Goal: Information Seeking & Learning: Learn about a topic

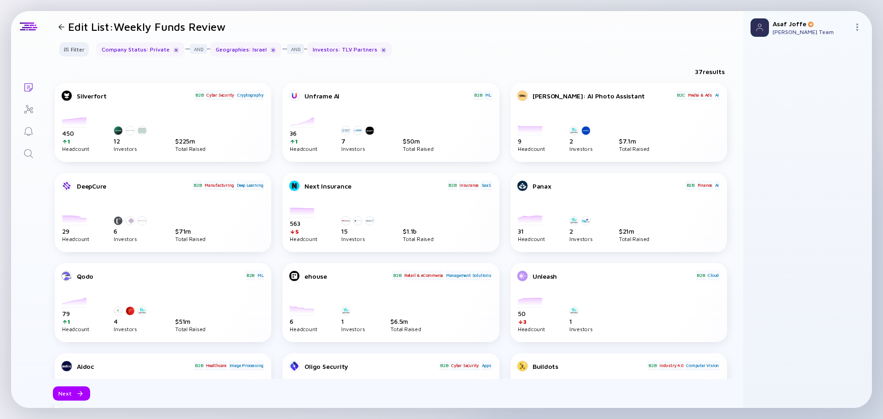
click at [31, 150] on icon "Search" at bounding box center [28, 153] width 11 height 11
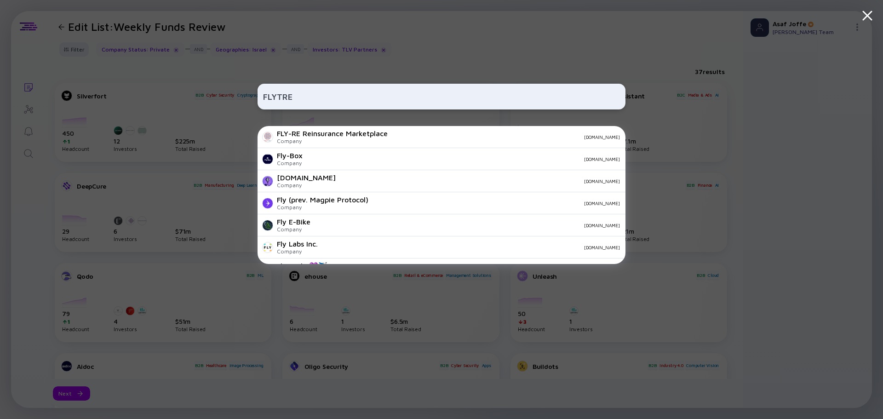
type input "FLYTREX"
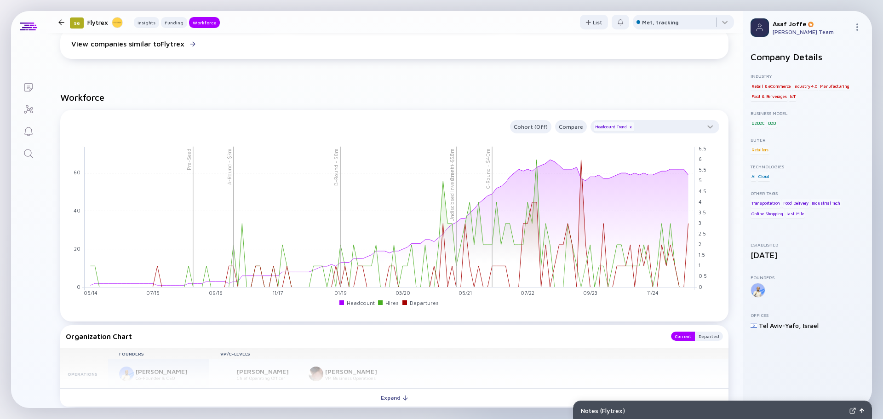
scroll to position [736, 0]
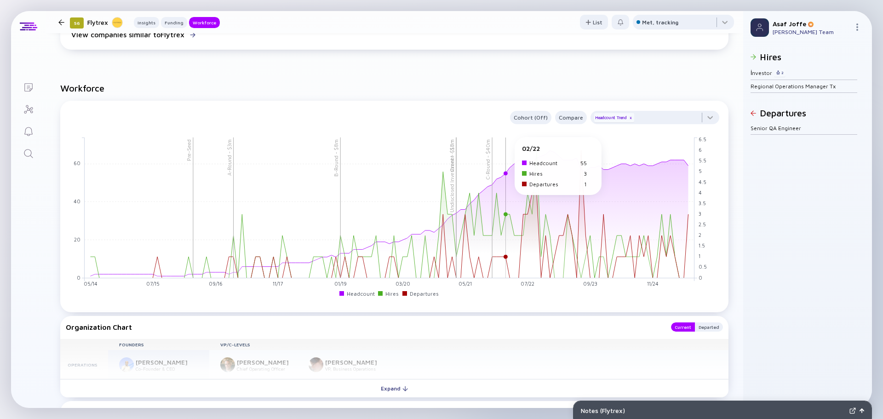
click at [504, 141] on rect at bounding box center [390, 208] width 610 height 141
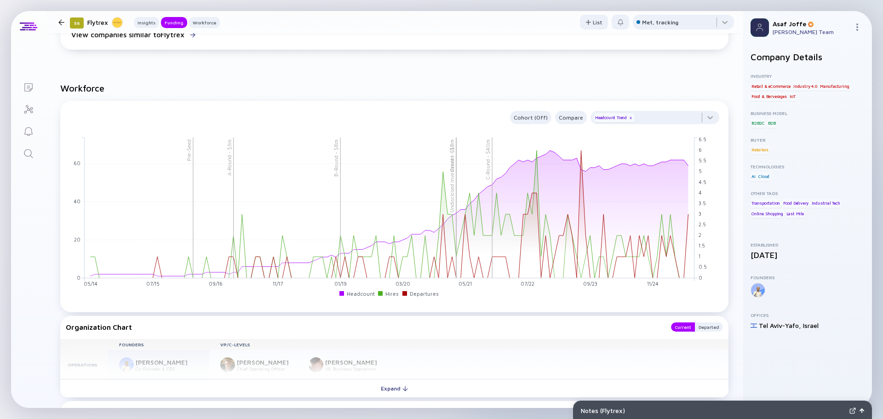
scroll to position [0, 0]
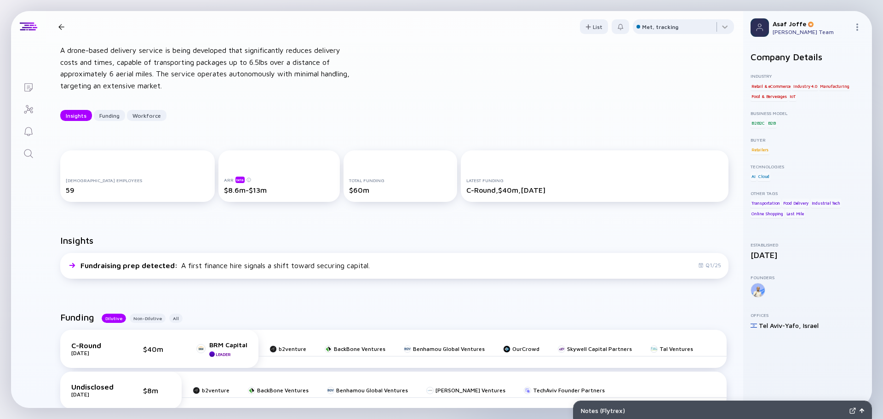
click at [490, 123] on div "56 Flytrex A drone-based delivery service is being developed that significantly…" at bounding box center [395, 70] width 698 height 131
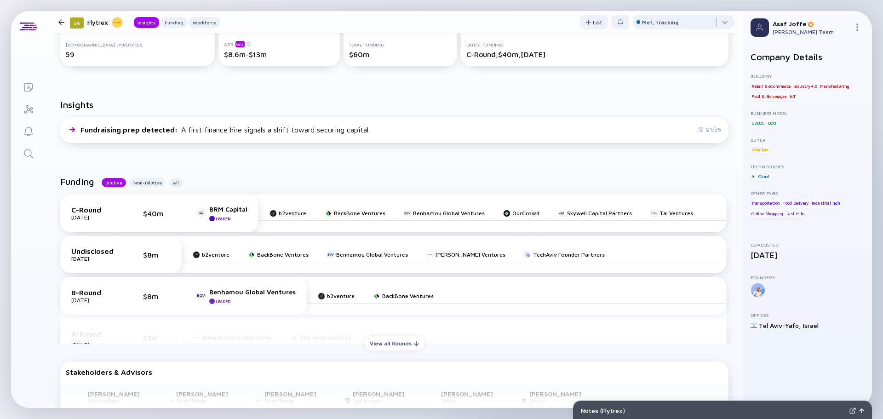
scroll to position [189, 0]
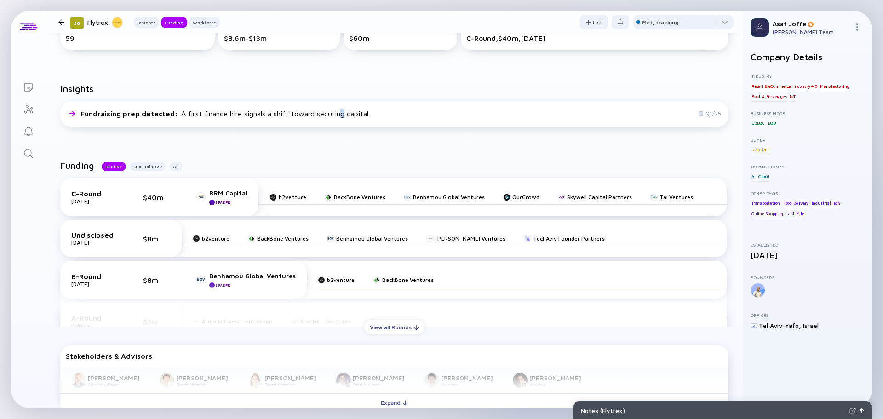
drag, startPoint x: 470, startPoint y: 144, endPoint x: 342, endPoint y: 138, distance: 128.0
click at [342, 138] on div "Insights Fundraising prep detected : A first finance hire signals a shift towar…" at bounding box center [395, 107] width 698 height 77
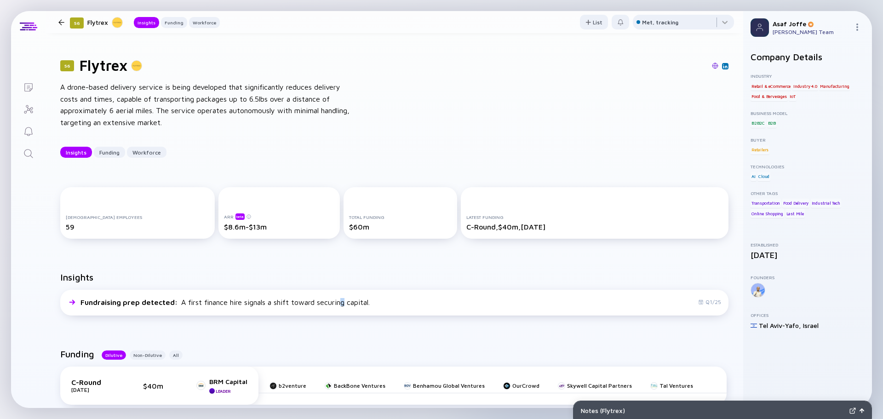
scroll to position [0, 0]
click at [27, 90] on icon "Lists" at bounding box center [28, 87] width 11 height 11
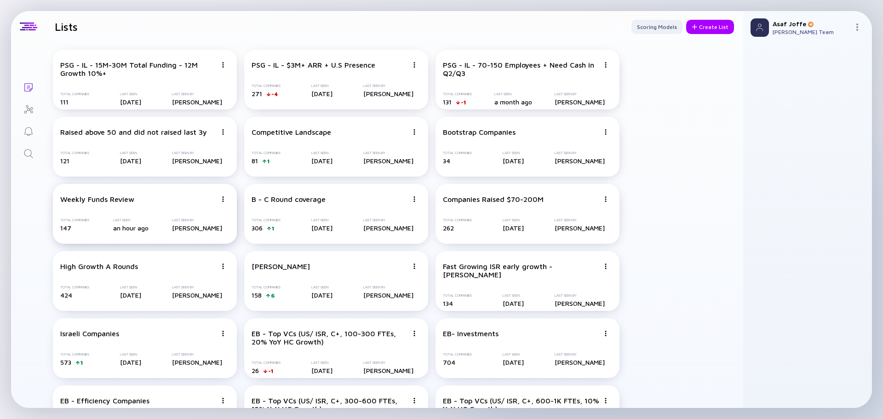
click at [137, 195] on div "Weekly Funds Review" at bounding box center [138, 199] width 156 height 8
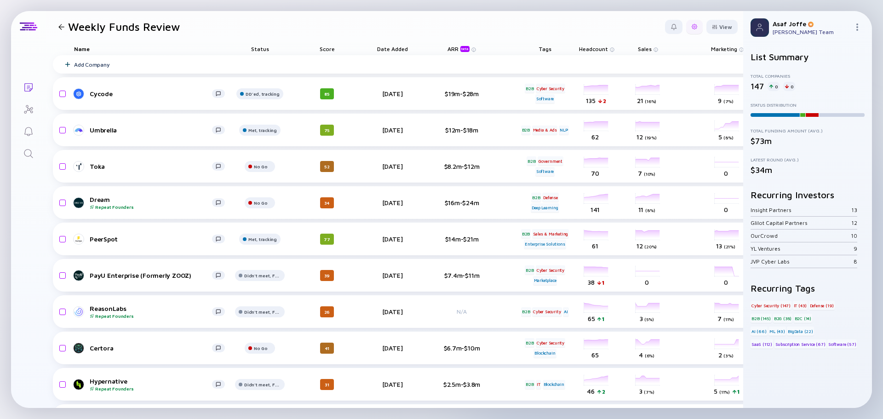
click at [691, 29] on div at bounding box center [694, 27] width 17 height 14
click at [666, 101] on div "Edit Filter" at bounding box center [666, 101] width 57 height 18
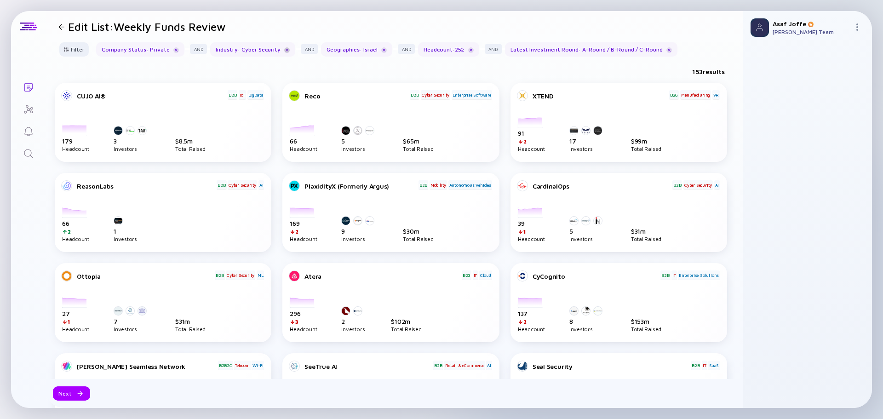
click at [284, 52] on div at bounding box center [287, 50] width 6 height 6
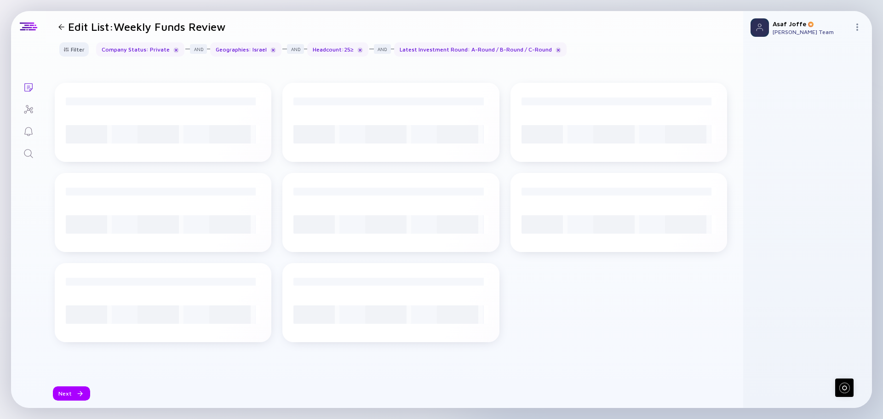
click at [352, 50] on div "Headcount : 25 ≥" at bounding box center [337, 49] width 61 height 14
click at [357, 52] on div at bounding box center [360, 50] width 6 height 6
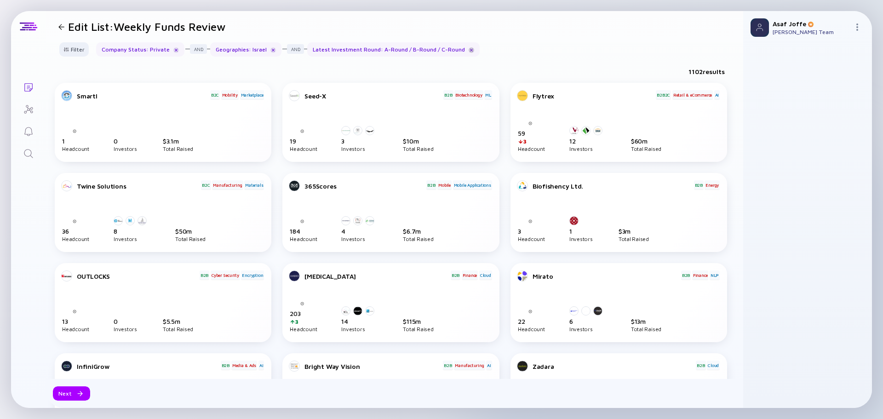
click at [469, 51] on div at bounding box center [472, 50] width 6 height 6
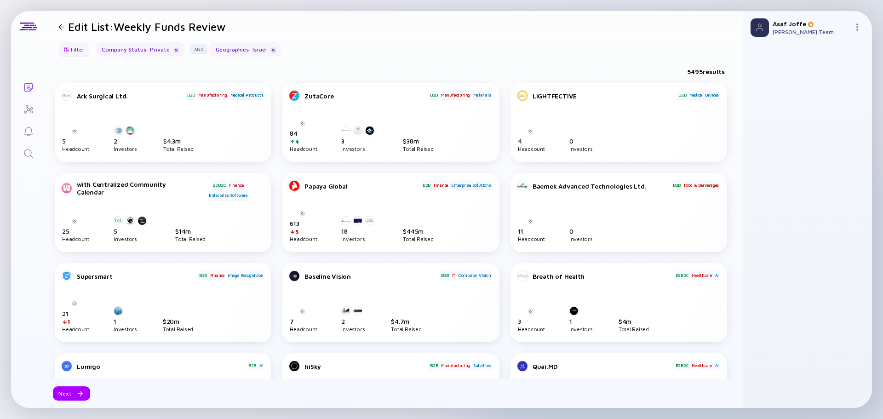
click at [67, 55] on div "Filter" at bounding box center [74, 49] width 32 height 14
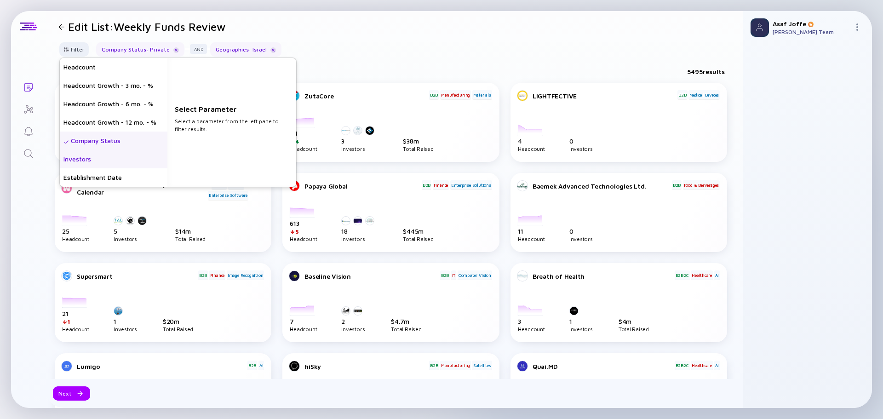
click at [123, 157] on div "Investors" at bounding box center [114, 159] width 108 height 18
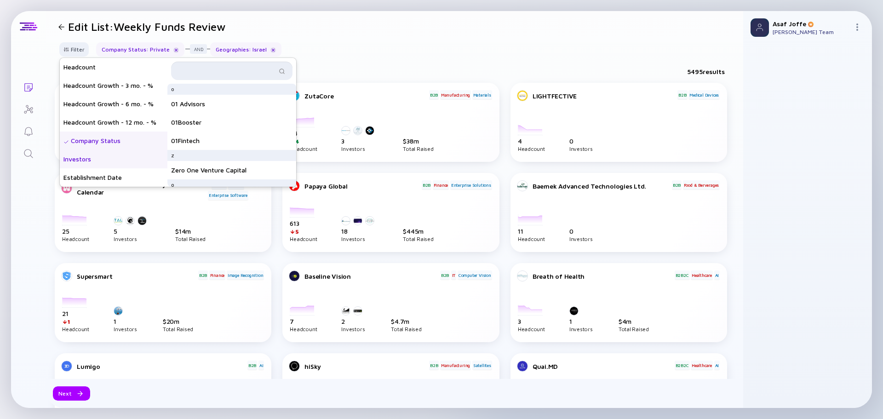
click at [236, 68] on input "text" at bounding box center [227, 70] width 100 height 9
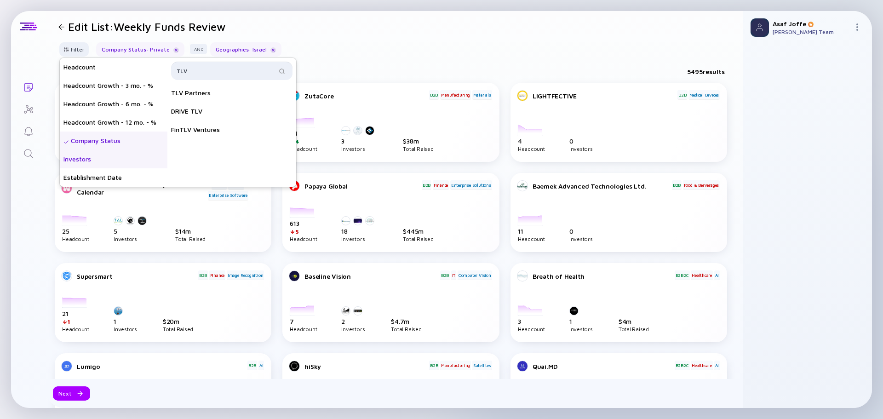
type input "TLV"
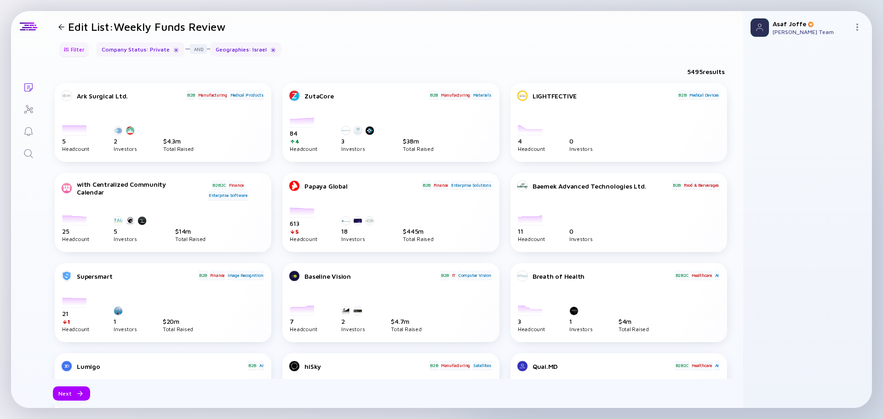
click at [87, 51] on div "Filter" at bounding box center [74, 49] width 32 height 14
click at [76, 53] on div "Filter" at bounding box center [74, 49] width 32 height 14
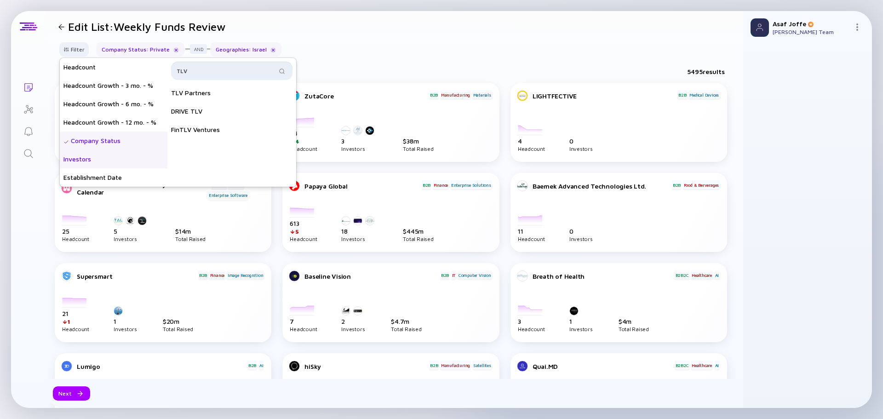
click at [232, 69] on input "TLV" at bounding box center [227, 70] width 100 height 9
click at [230, 99] on div "TLV Partners" at bounding box center [231, 93] width 129 height 18
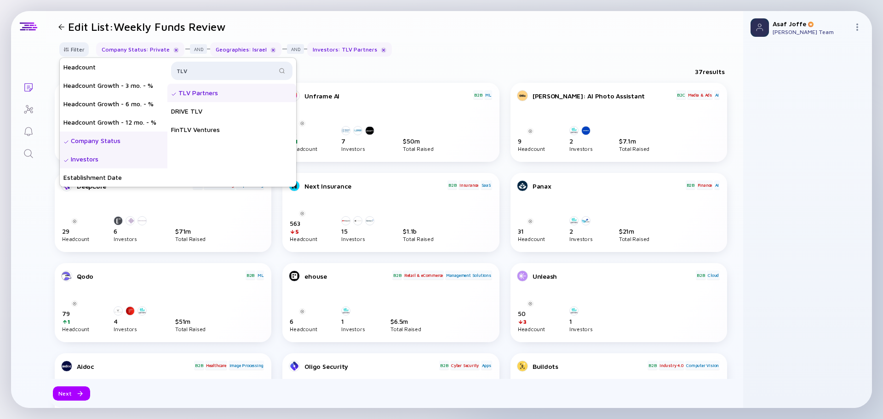
click at [528, 51] on div "Filter Headcount Headcount Growth - 3 mo. - % Headcount Growth - 6 mo. - % Head…" at bounding box center [395, 53] width 698 height 22
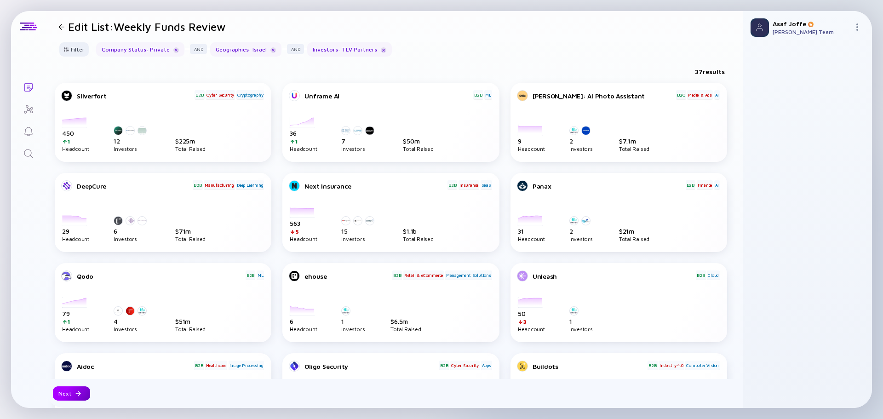
click at [82, 397] on div "Next" at bounding box center [71, 393] width 37 height 14
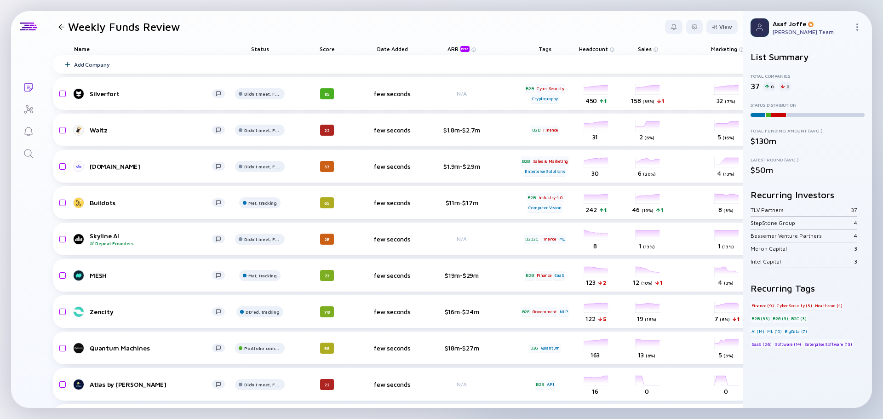
click at [324, 50] on div "Score" at bounding box center [327, 48] width 52 height 13
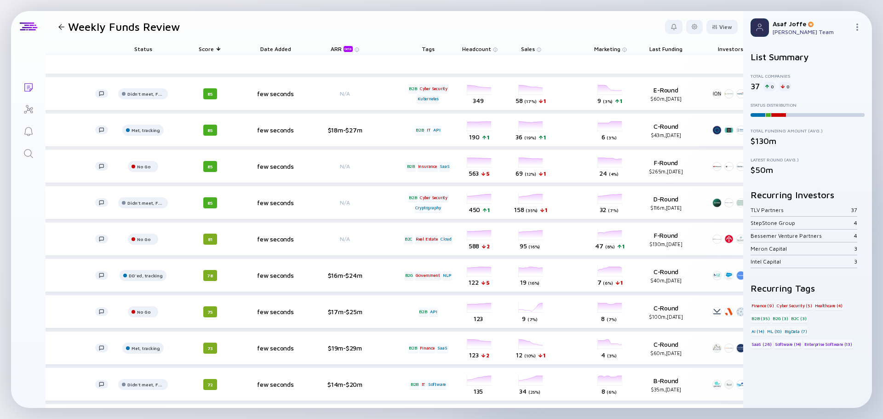
scroll to position [0, 157]
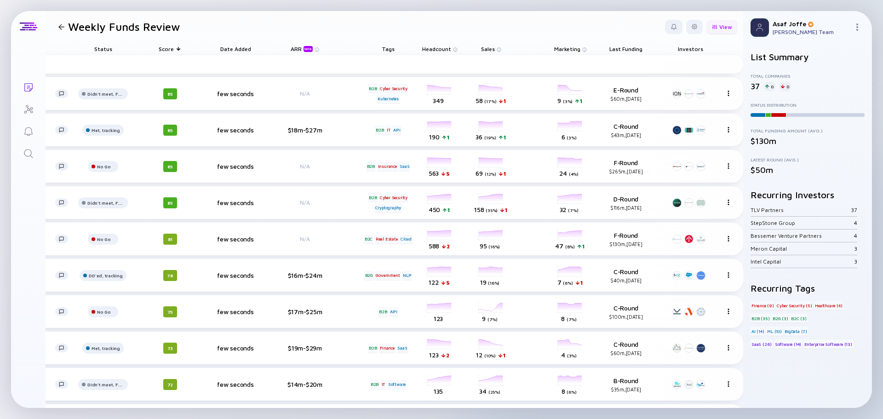
click at [717, 27] on div "View" at bounding box center [722, 27] width 31 height 14
click at [683, 43] on div "Total Funding" at bounding box center [699, 45] width 62 height 18
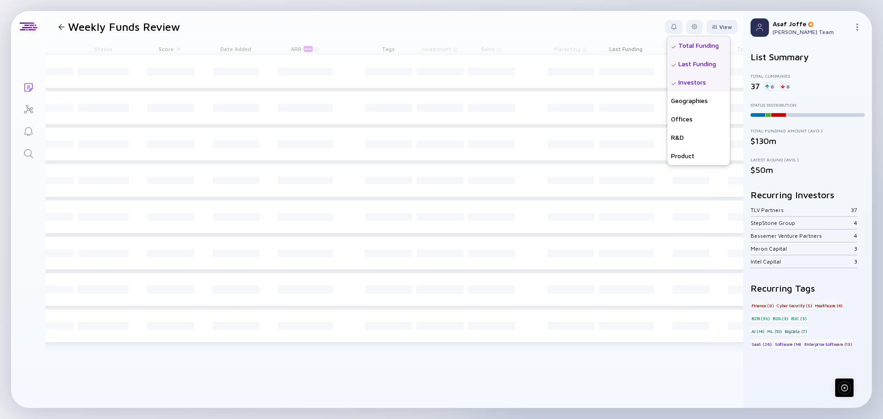
click at [545, 30] on header "Weekly Funds Review View Name Status Score Tags ARR beta Founders Date Added He…" at bounding box center [395, 26] width 698 height 31
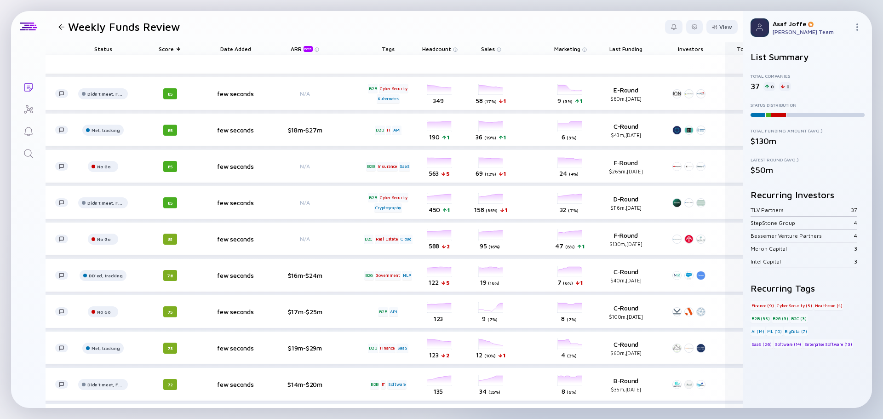
drag, startPoint x: 241, startPoint y: 50, endPoint x: 741, endPoint y: 51, distance: 500.0
click at [741, 51] on div "Weekly Funds Review View Name Status Score Date Added ARR beta Tags Headcount S…" at bounding box center [395, 209] width 698 height 397
drag, startPoint x: 231, startPoint y: 48, endPoint x: 723, endPoint y: 50, distance: 491.7
click at [723, 50] on div "Name Status Score Date Added ARR beta Tags Headcount Sales Marketing Last Fundi…" at bounding box center [349, 48] width 907 height 13
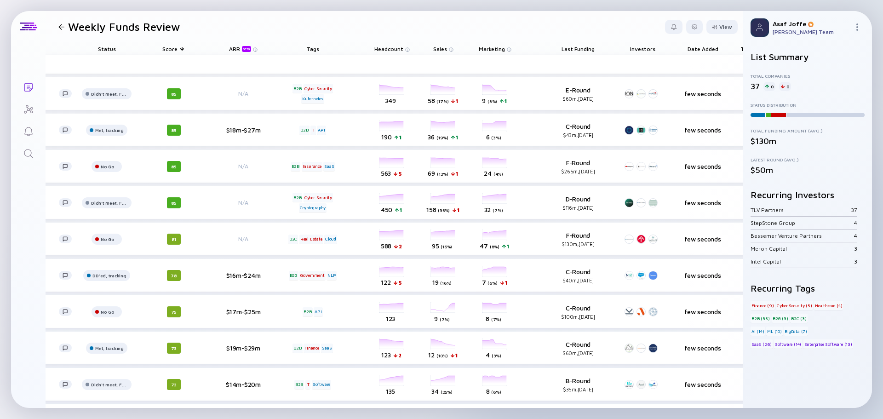
scroll to position [0, 149]
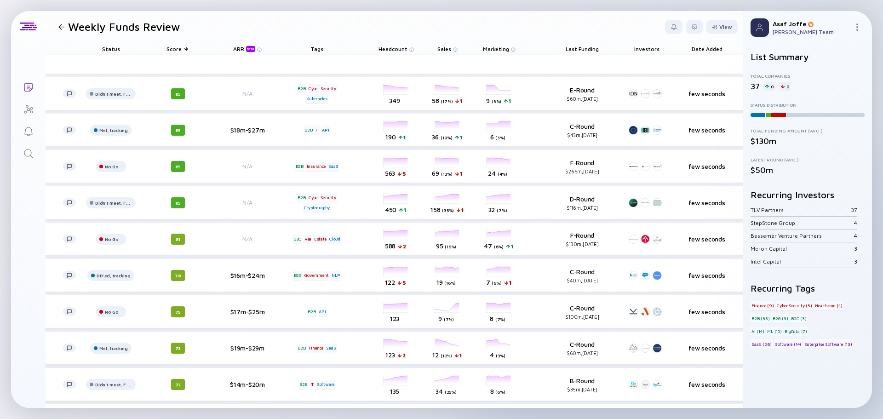
drag, startPoint x: 582, startPoint y: 51, endPoint x: 549, endPoint y: 52, distance: 33.1
click at [545, 51] on div "Name Status Score ARR beta Tags Headcount Sales Marketing Last Funding Investor…" at bounding box center [357, 48] width 907 height 13
drag, startPoint x: 579, startPoint y: 50, endPoint x: 158, endPoint y: 49, distance: 420.4
click at [158, 49] on div "Name Status Score ARR beta Tags Headcount Sales Marketing Last Funding Investor…" at bounding box center [357, 48] width 907 height 13
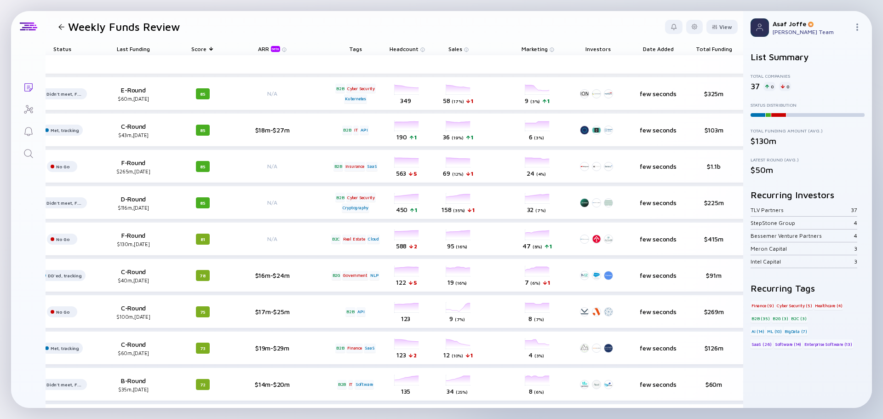
scroll to position [0, 224]
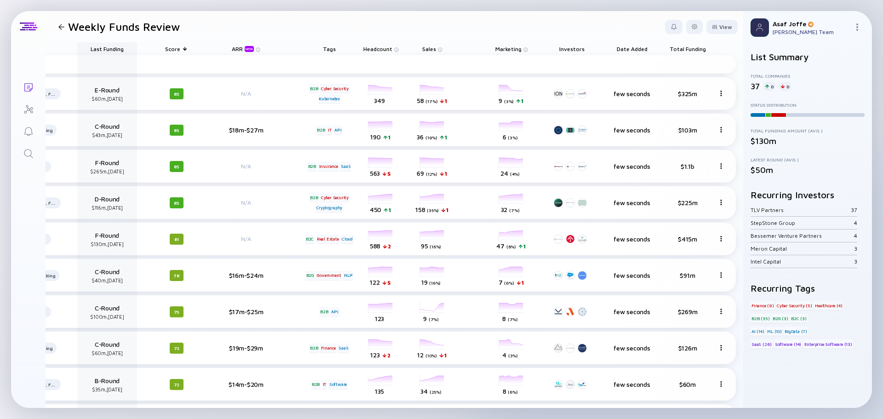
drag, startPoint x: 681, startPoint y: 49, endPoint x: 86, endPoint y: 51, distance: 594.3
click at [86, 51] on div "Name Status Last Funding Score ARR beta Tags Headcount Sales Marketing Investor…" at bounding box center [282, 48] width 907 height 13
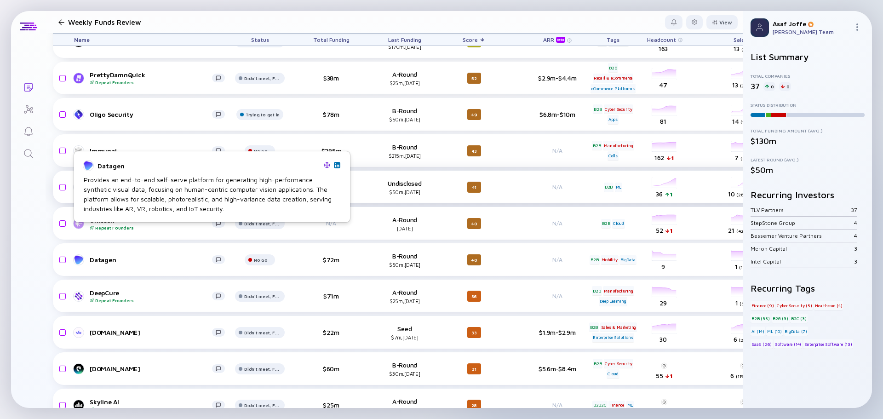
scroll to position [552, 0]
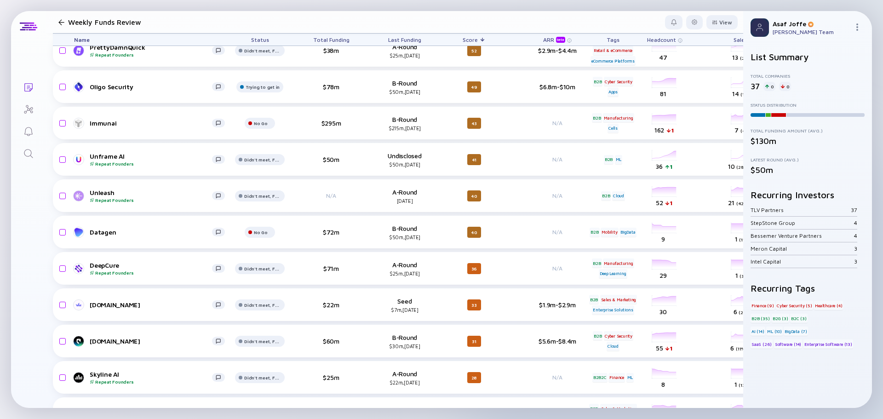
drag, startPoint x: 37, startPoint y: 232, endPoint x: 35, endPoint y: 264, distance: 31.8
click at [35, 264] on div "Lists Weekly Funds Review View Name Status Total Funding Last Funding Score ARR…" at bounding box center [441, 209] width 861 height 397
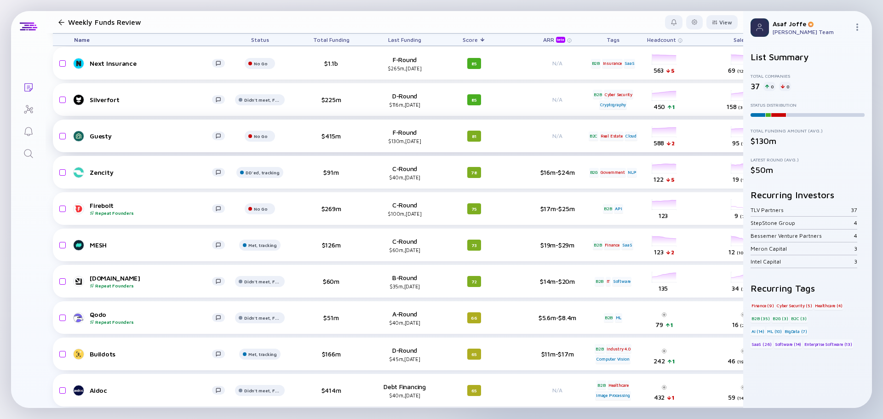
scroll to position [184, 0]
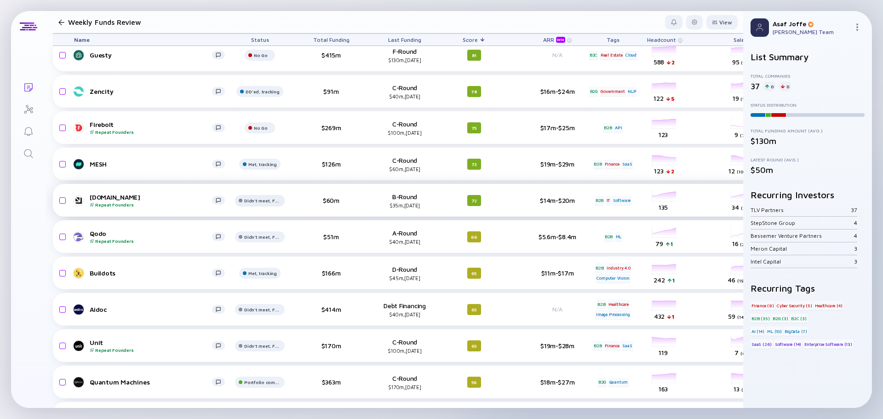
click at [276, 22] on div "Didn't meet, Future touch set in OPTX" at bounding box center [262, 19] width 37 height 6
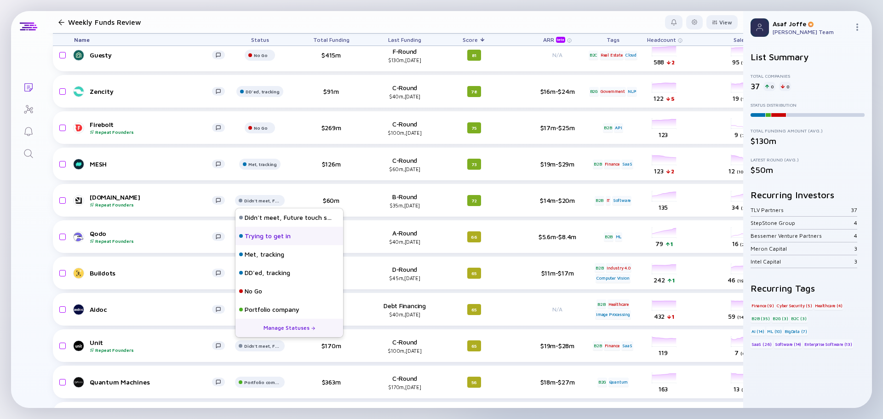
click at [279, 238] on div "Trying to get in" at bounding box center [268, 235] width 46 height 9
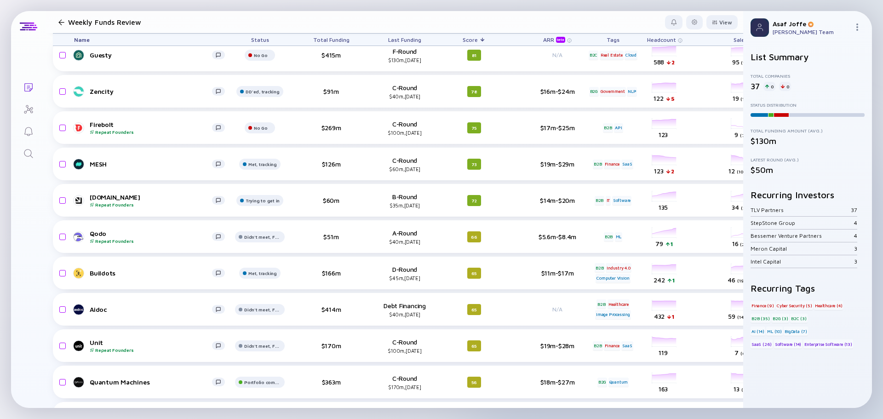
click at [21, 231] on div "Lists Weekly Funds Review View Name Status Total Funding Last Funding Score ARR…" at bounding box center [441, 209] width 861 height 397
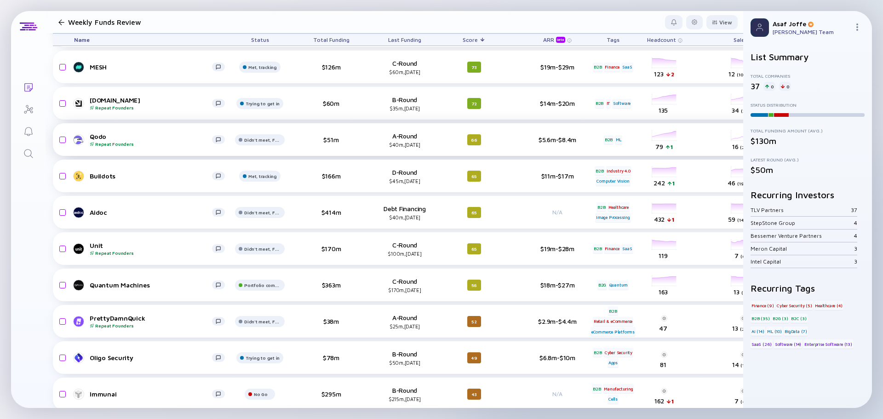
scroll to position [322, 0]
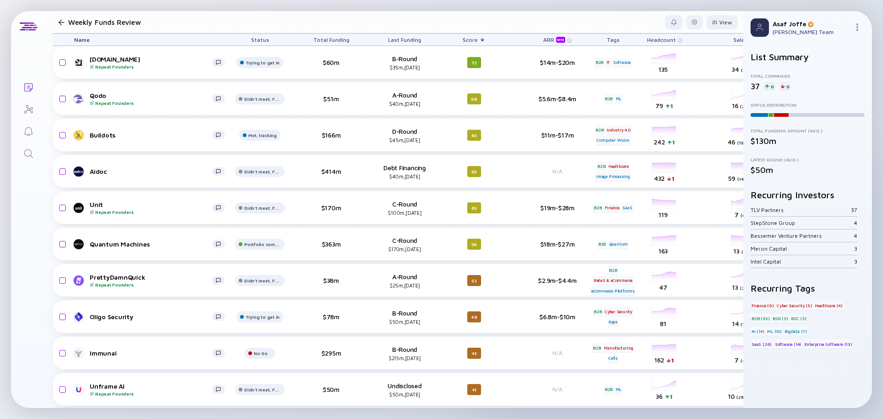
click at [324, 41] on span "Total Funding" at bounding box center [331, 39] width 36 height 7
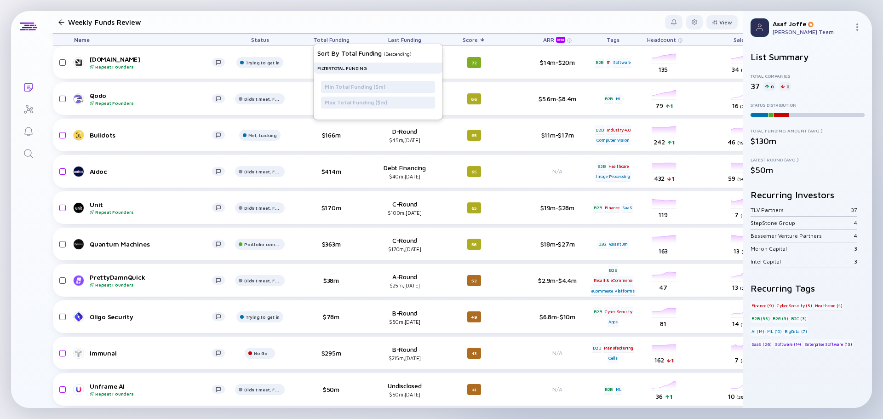
click at [319, 41] on span "Total Funding" at bounding box center [331, 39] width 36 height 7
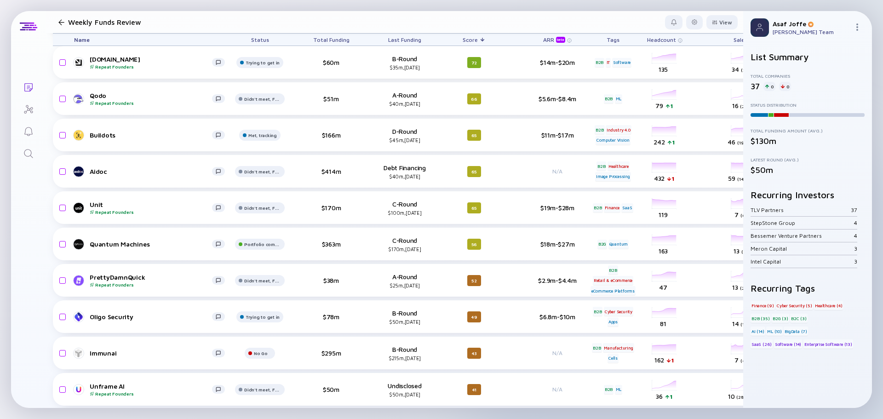
click at [319, 41] on span "Total Funding" at bounding box center [331, 39] width 36 height 7
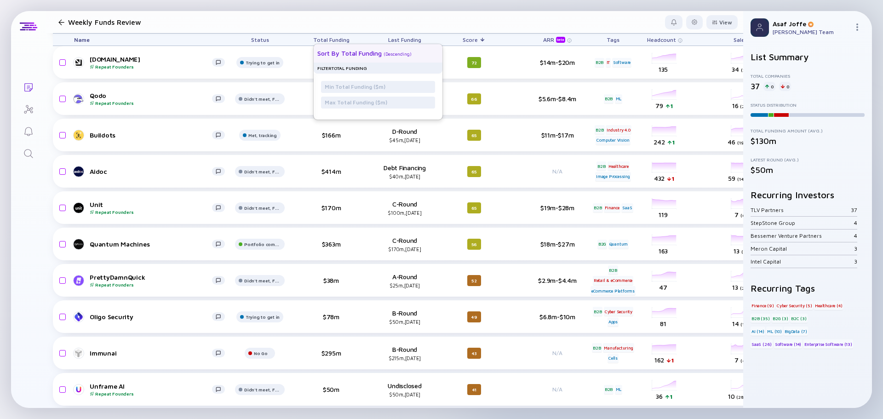
click at [336, 57] on div "Sort by Total Funding ( Descending )" at bounding box center [374, 53] width 114 height 18
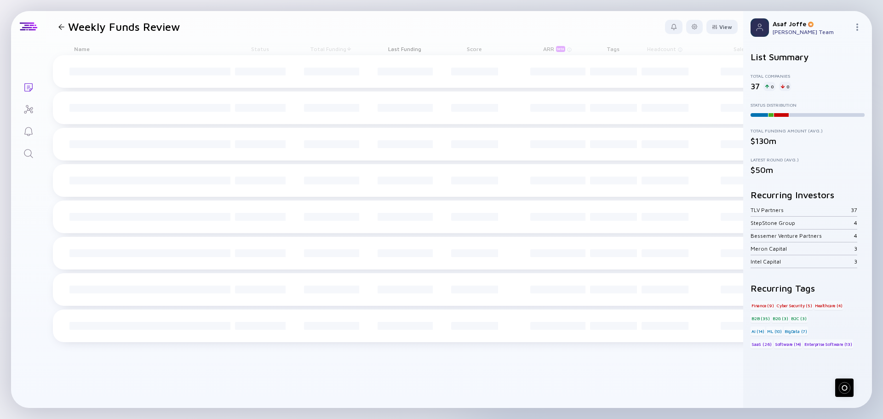
scroll to position [0, 0]
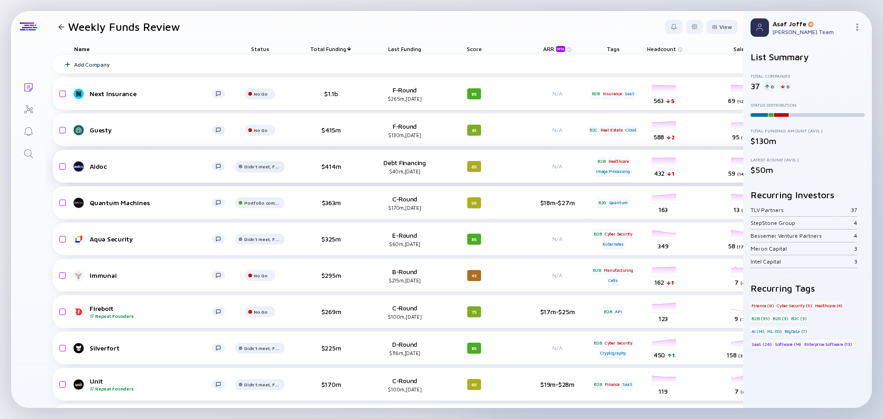
click at [254, 97] on div "Didn't meet, Future touch set in OPTX" at bounding box center [261, 94] width 14 height 6
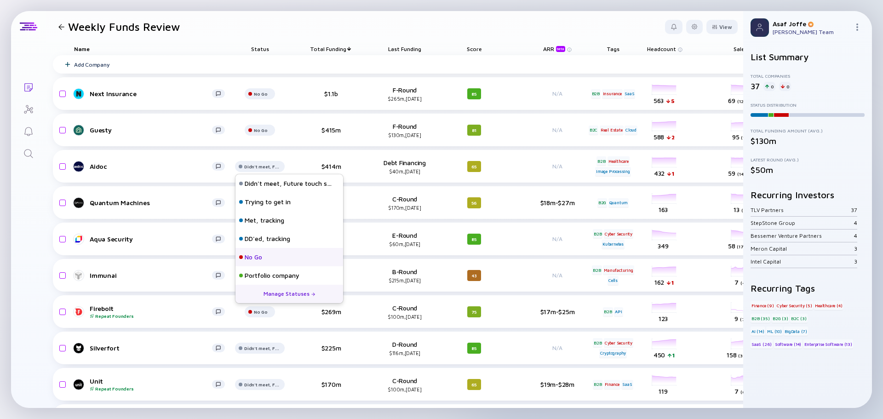
click at [280, 254] on div "No Go" at bounding box center [290, 257] width 108 height 18
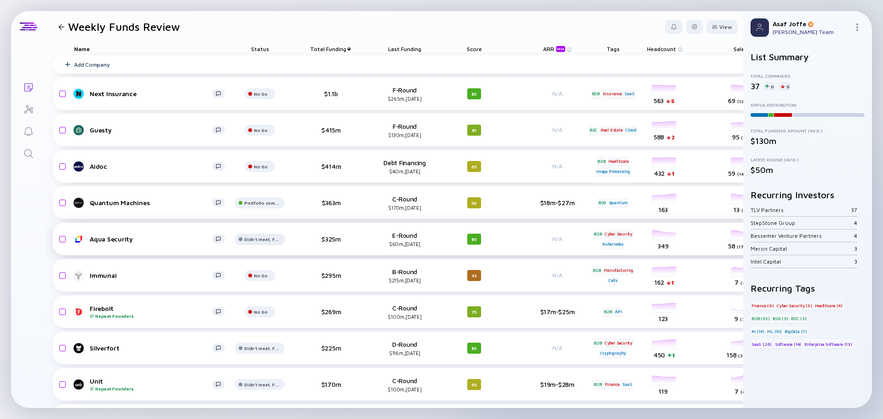
click at [254, 97] on div "Didn't meet, Future touch set in OPTX" at bounding box center [261, 94] width 14 height 6
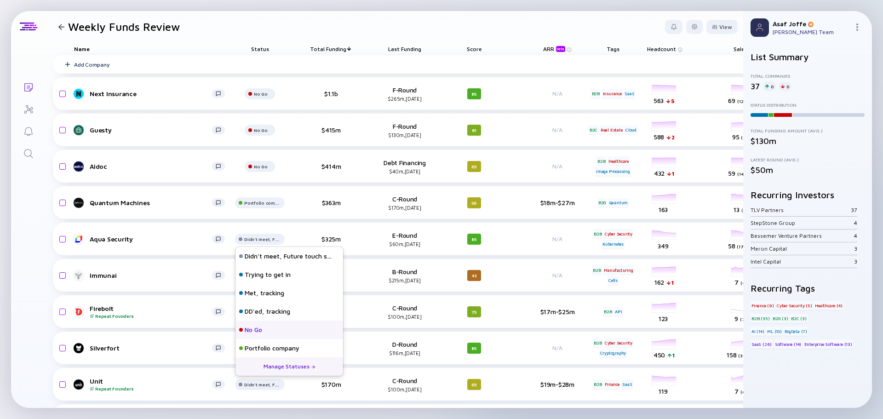
click at [252, 328] on div "No Go" at bounding box center [253, 329] width 17 height 9
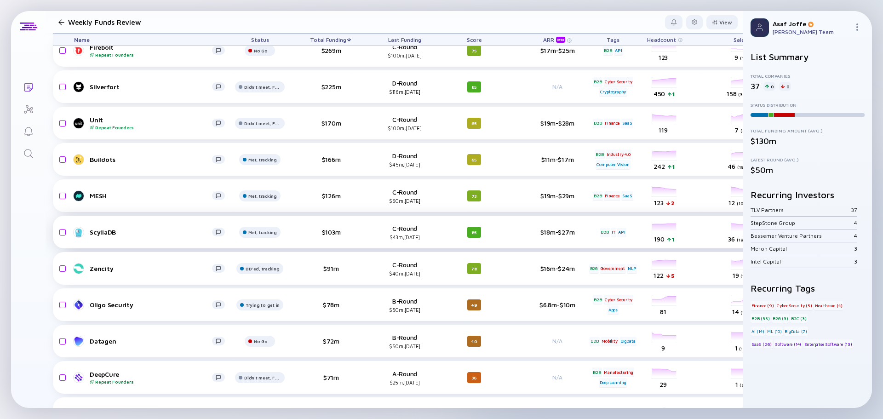
scroll to position [322, 0]
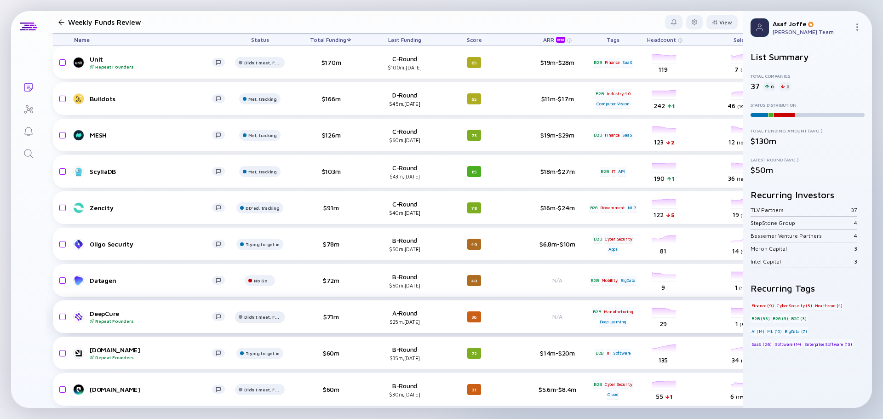
click at [256, 29] on div "Didn't meet, Future touch set in OPTX" at bounding box center [262, 26] width 37 height 6
click at [18, 294] on div "Lists Weekly Funds Review View Name Status Total Funding Last Funding Score ARR…" at bounding box center [441, 209] width 861 height 397
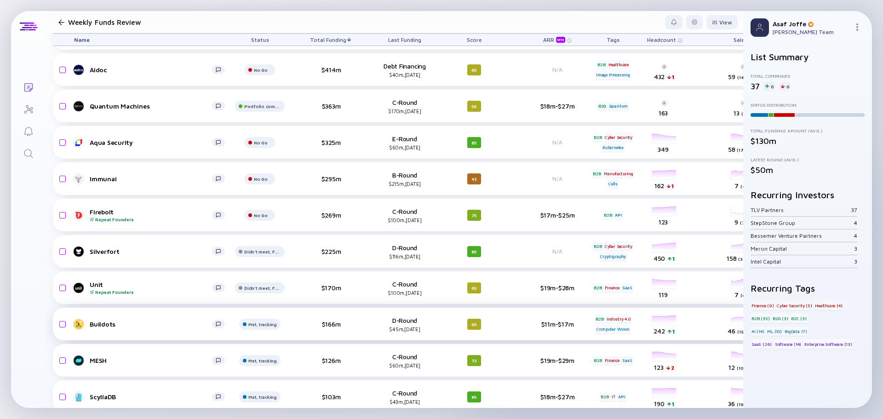
scroll to position [0, 0]
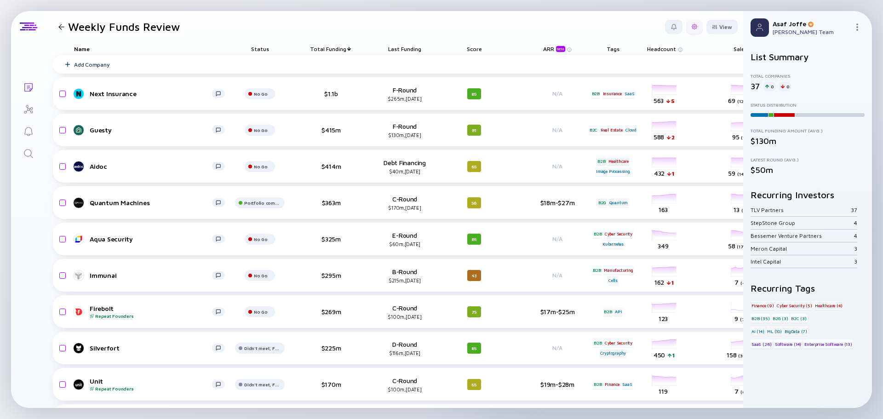
click at [692, 25] on div at bounding box center [695, 27] width 6 height 6
click at [485, 23] on header "Weekly Funds Review Export Share Duplicate List Edit Filter Edit List Name View" at bounding box center [395, 26] width 698 height 31
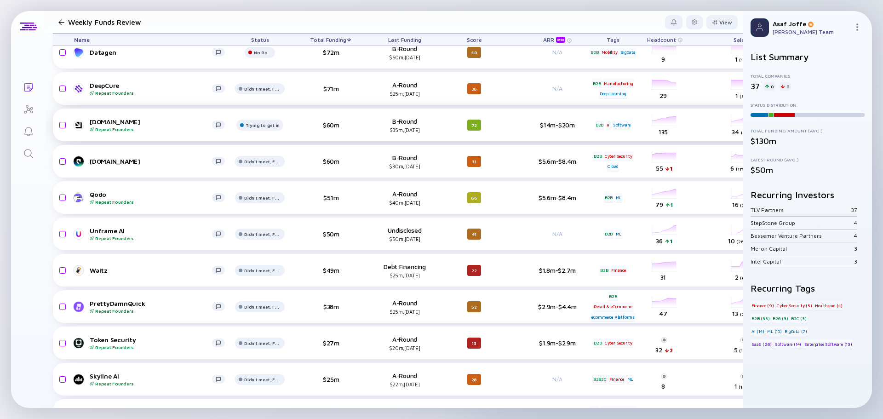
scroll to position [552, 0]
drag, startPoint x: 253, startPoint y: 306, endPoint x: 42, endPoint y: 184, distance: 243.6
click at [16, 196] on div "Lists Weekly Funds Review View Name Status Total Funding Last Funding Score ARR…" at bounding box center [441, 209] width 861 height 397
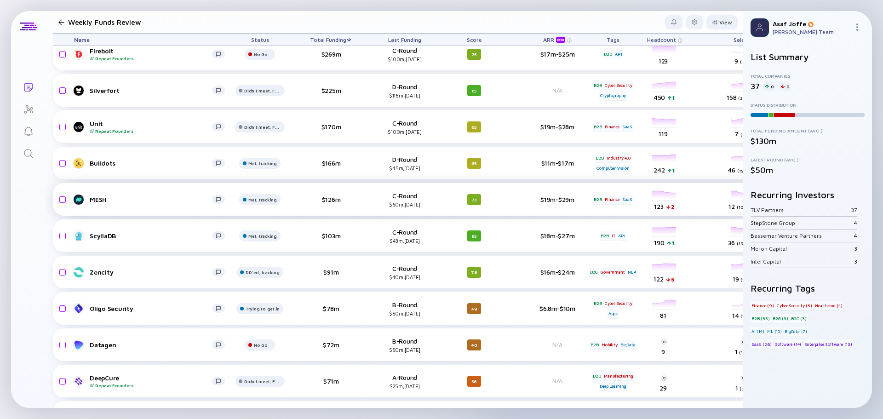
scroll to position [276, 0]
